Goal: Information Seeking & Learning: Learn about a topic

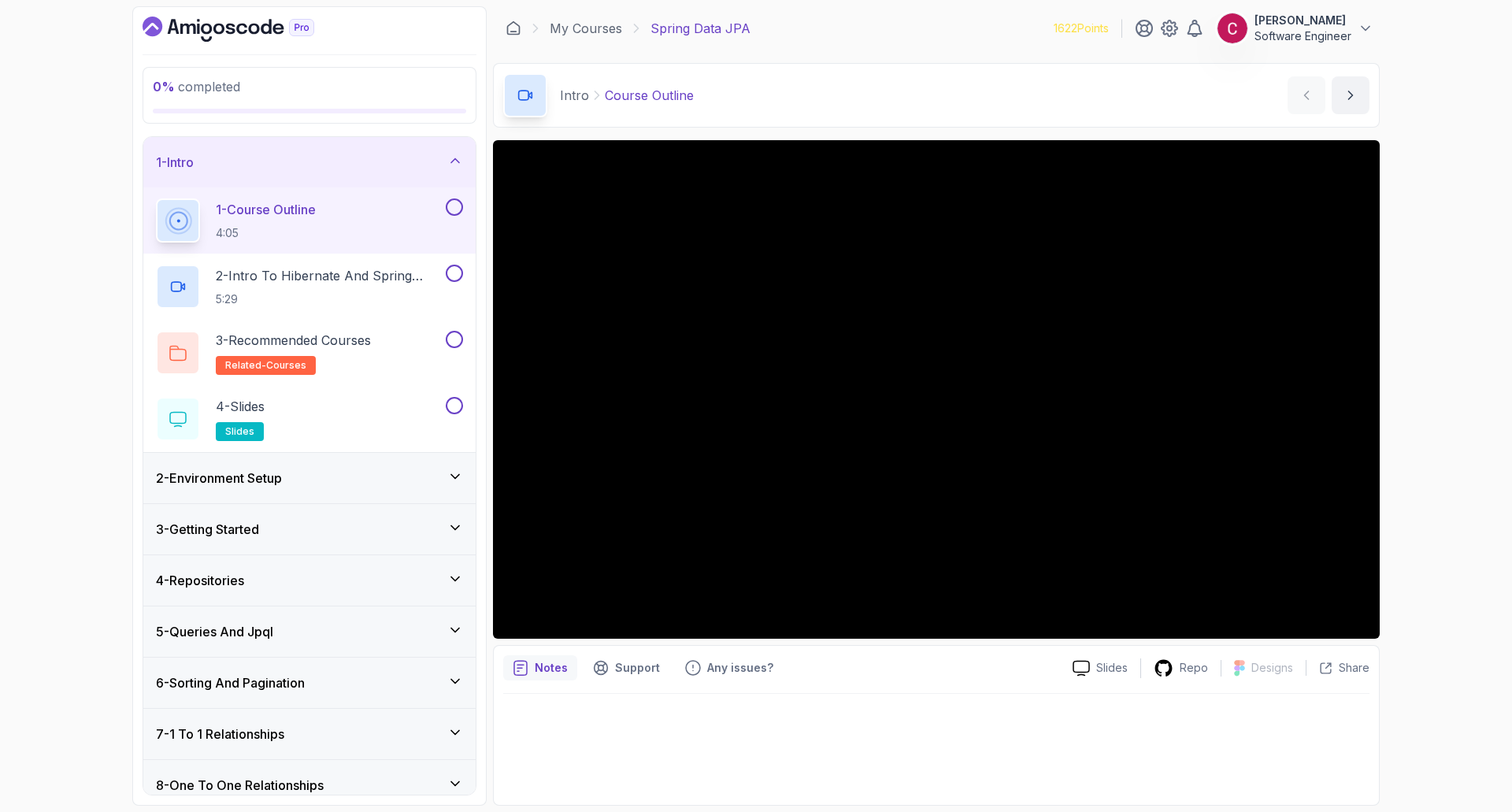
click at [1434, 236] on div "0 % completed 1 - Intro 1 - Course Outline 4:05 2 - Intro To Hibernate And Spri…" at bounding box center [756, 406] width 1512 height 812
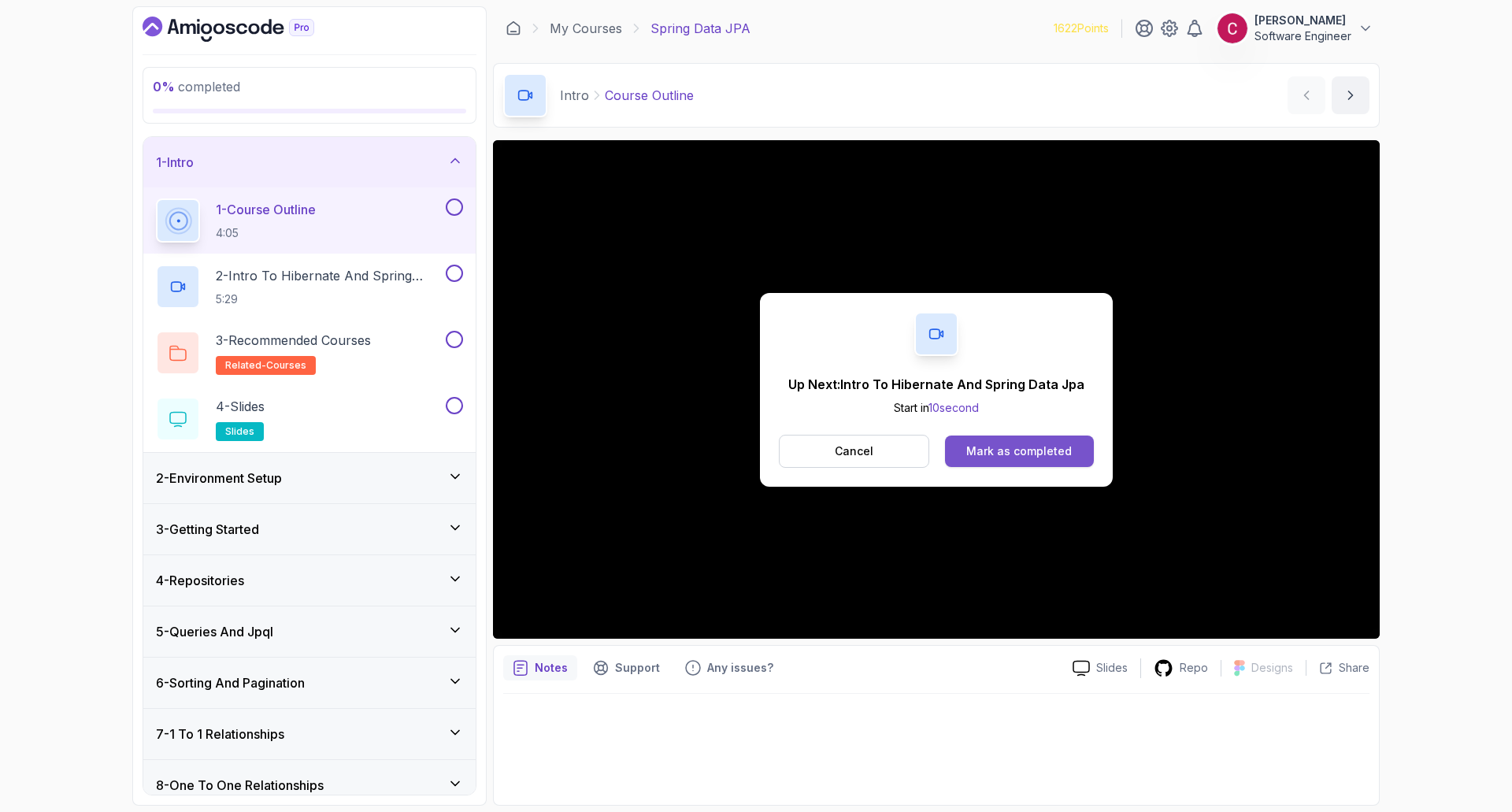
click at [998, 456] on div "Mark as completed" at bounding box center [1019, 451] width 105 height 16
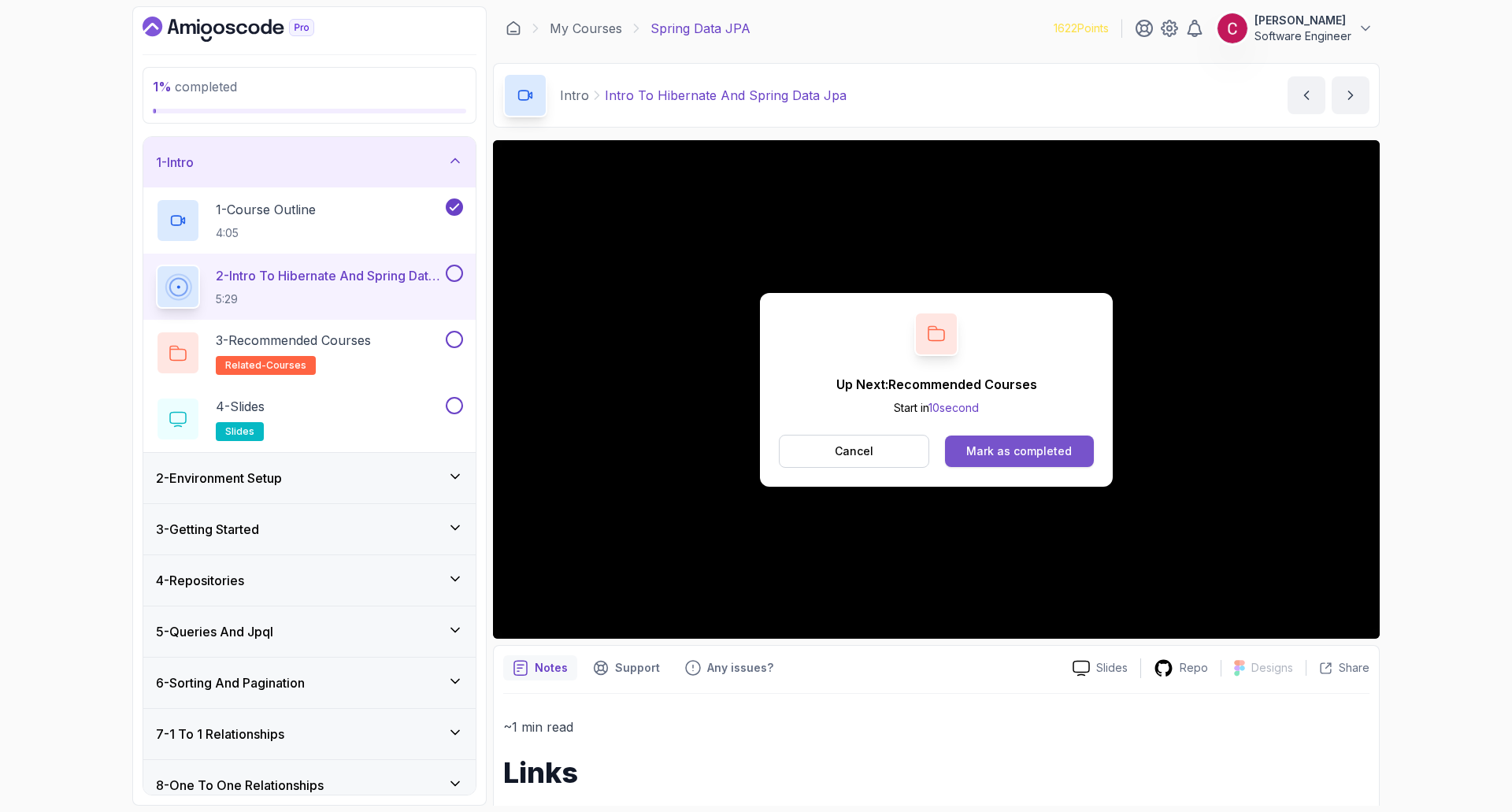
click at [1020, 460] on button "Mark as completed" at bounding box center [1019, 451] width 149 height 31
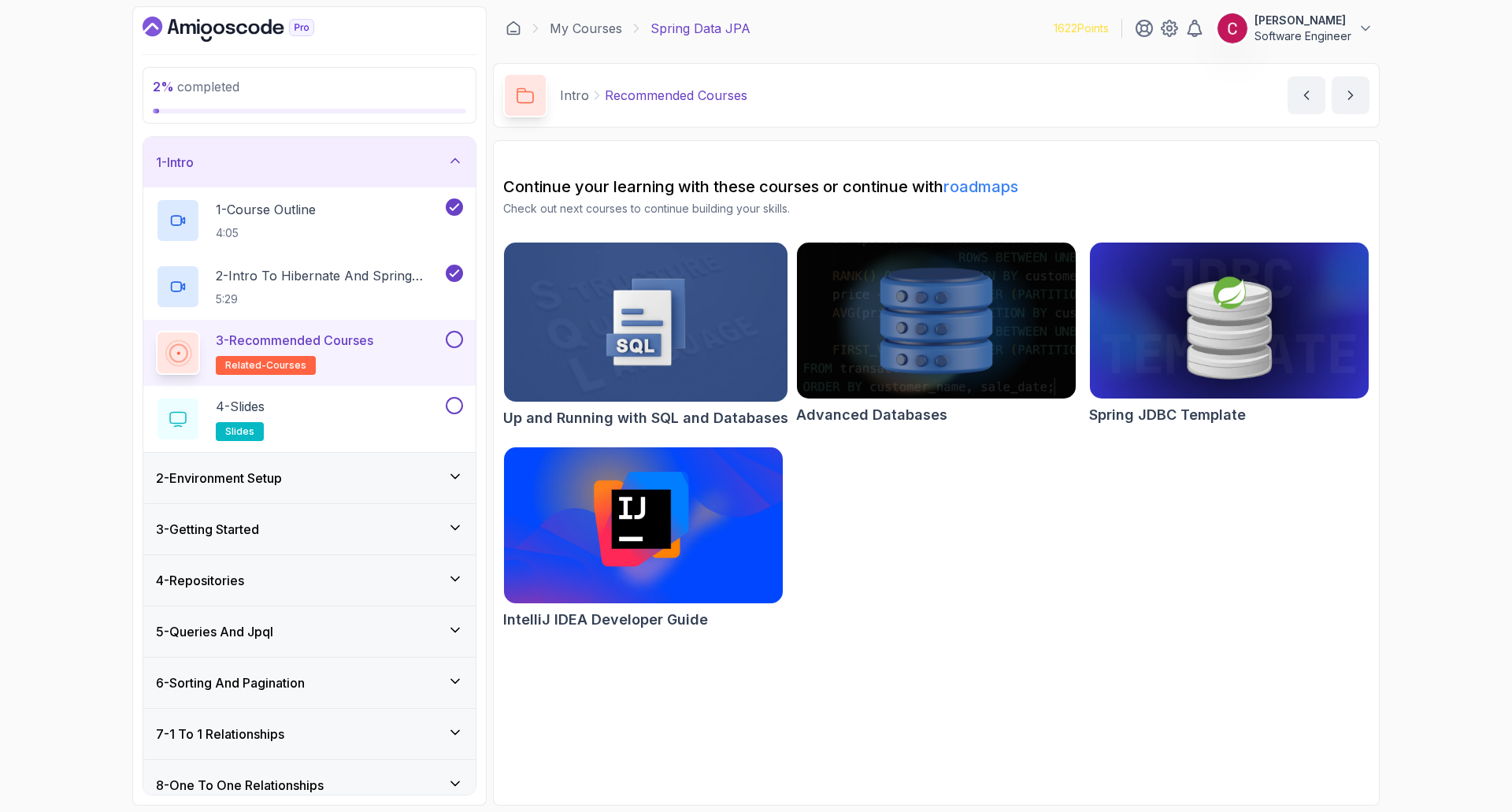
click at [459, 337] on button at bounding box center [454, 339] width 17 height 17
click at [373, 414] on div "4 - Slides slides" at bounding box center [298, 419] width 287 height 44
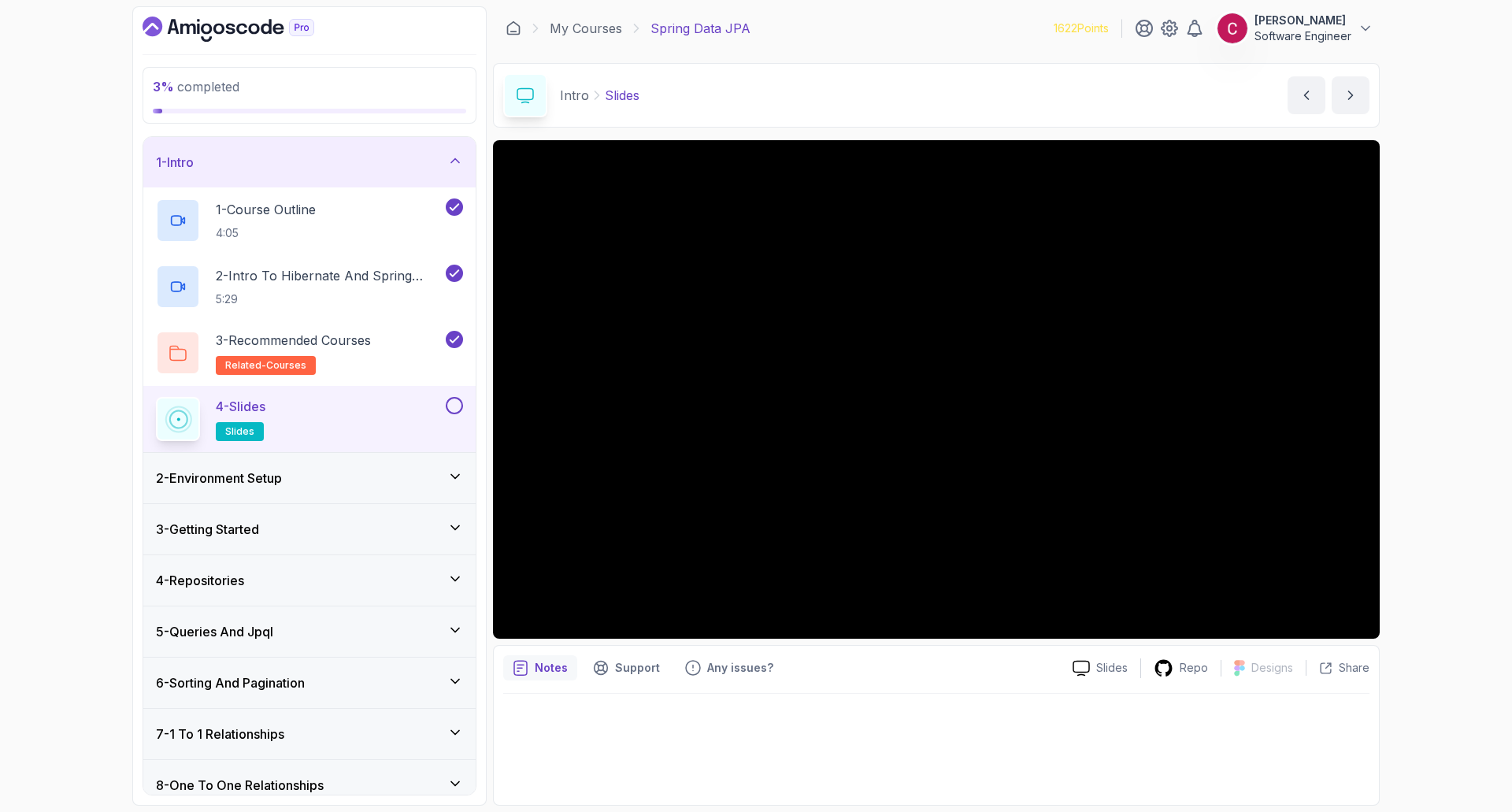
click at [452, 409] on button at bounding box center [454, 406] width 17 height 17
click at [390, 357] on div "3 - Recommended Courses related-courses" at bounding box center [298, 353] width 287 height 44
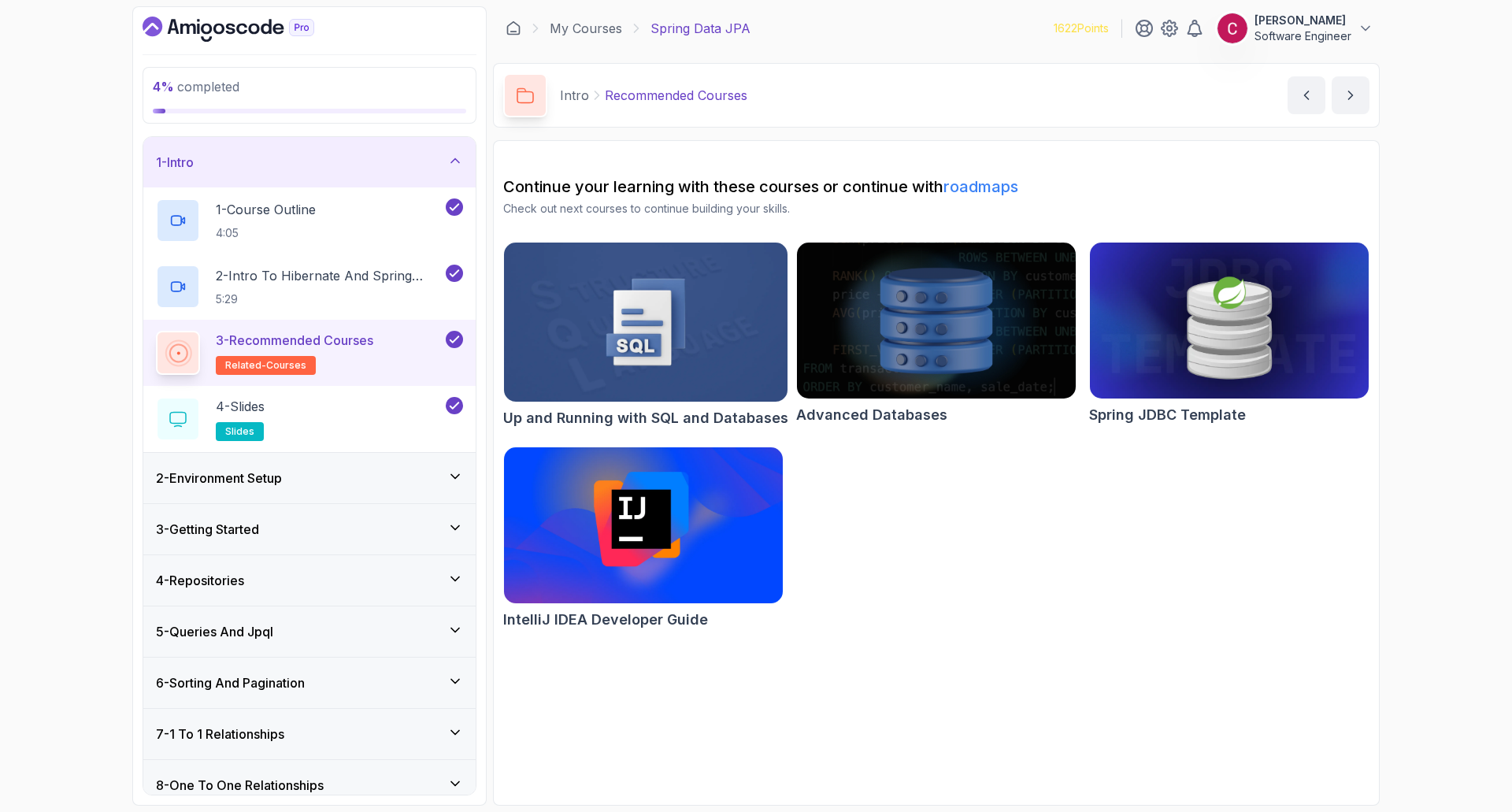
click at [309, 476] on div "2 - Environment Setup" at bounding box center [309, 478] width 307 height 19
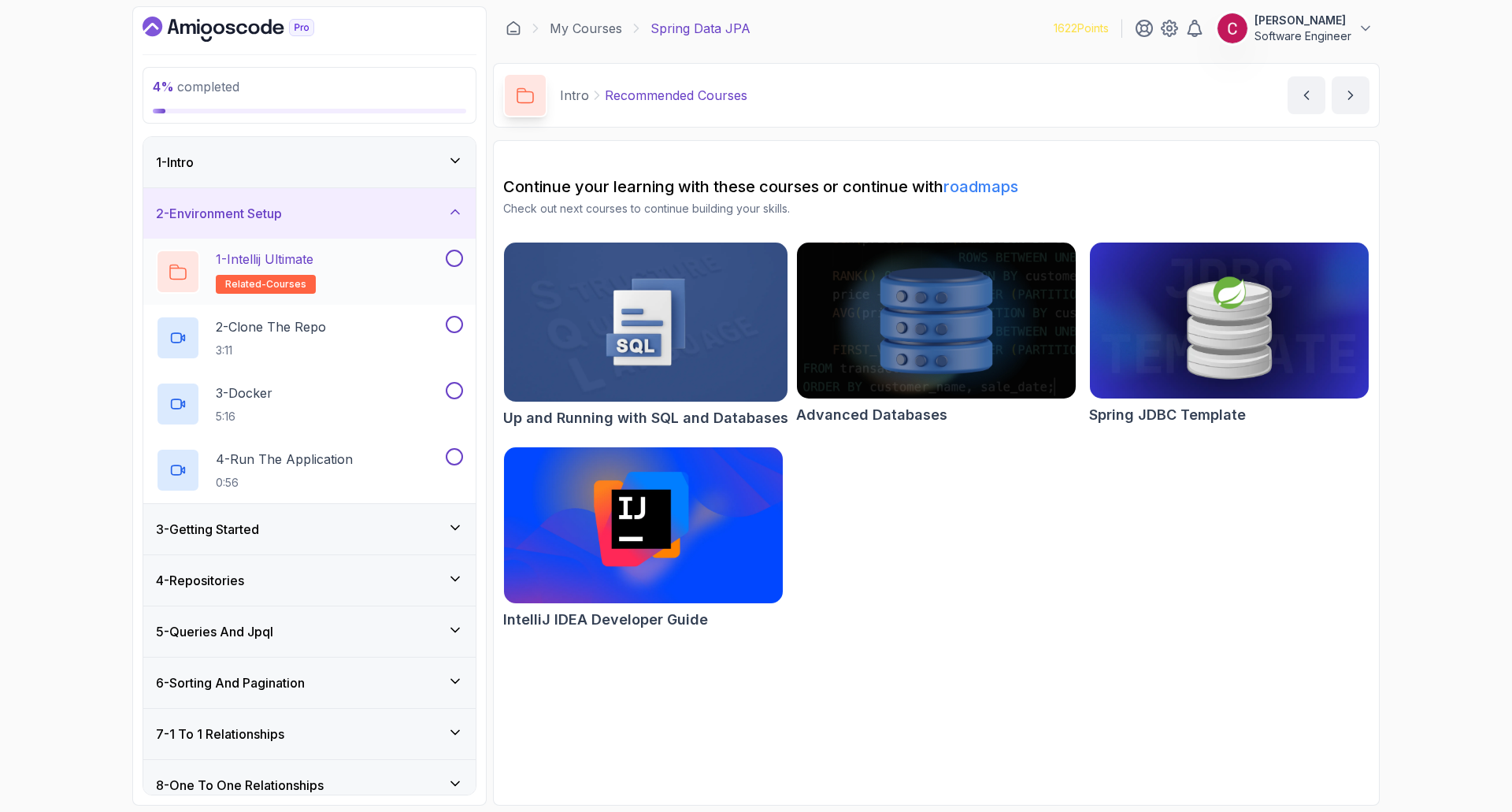
click at [346, 270] on div "1 - Intellij Ultimate related-courses" at bounding box center [298, 272] width 287 height 44
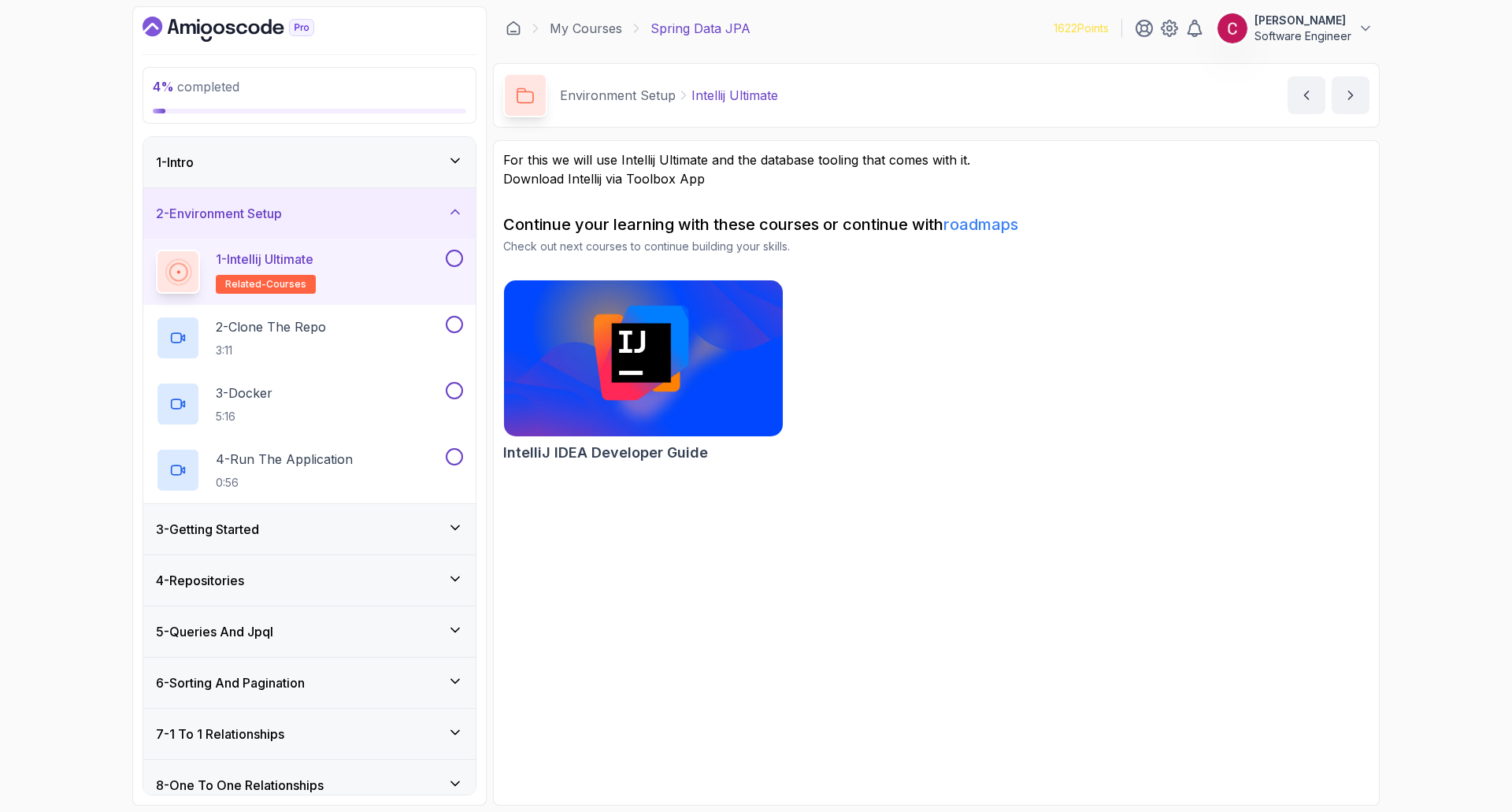
click at [459, 264] on button at bounding box center [454, 258] width 17 height 17
click at [367, 331] on div "2 - Clone The Repo 3:11" at bounding box center [298, 338] width 287 height 44
